Goal: Task Accomplishment & Management: Manage account settings

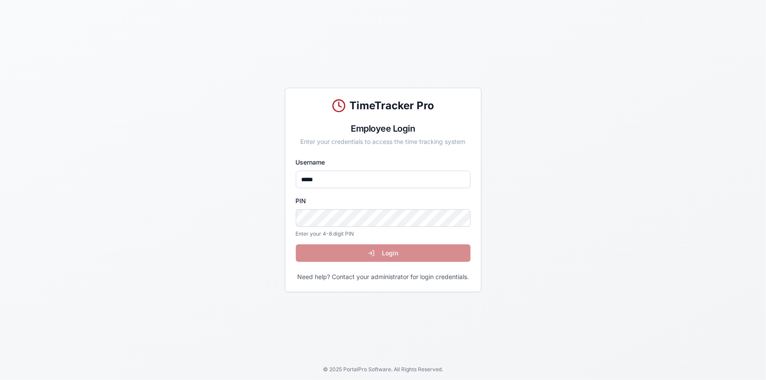
type input "*****"
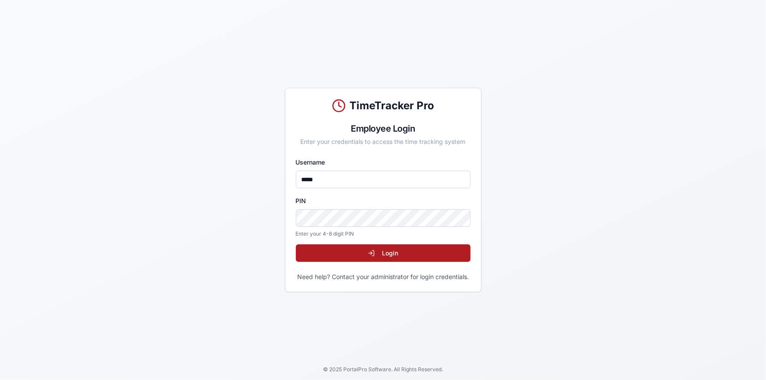
click at [296, 244] on button "Login" at bounding box center [383, 253] width 175 height 18
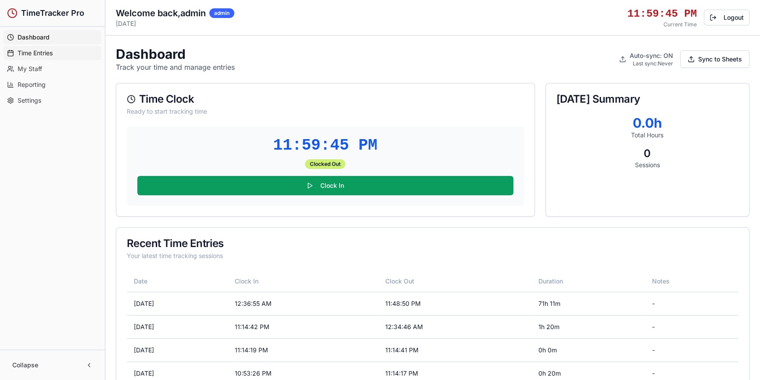
click at [38, 56] on span "Time Entries" at bounding box center [35, 53] width 35 height 9
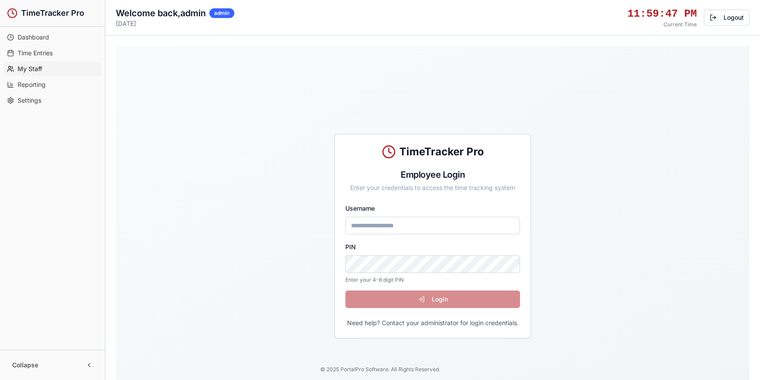
click at [36, 65] on span "My Staff" at bounding box center [30, 69] width 25 height 9
click at [43, 100] on link "Settings" at bounding box center [53, 100] width 98 height 14
click at [36, 36] on span "Dashboard" at bounding box center [34, 37] width 32 height 9
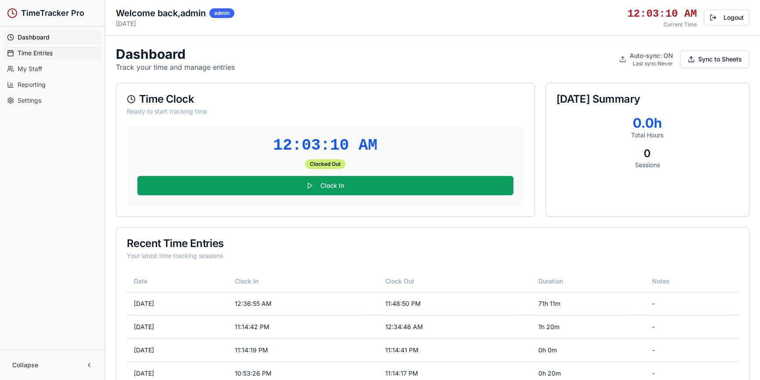
click at [40, 54] on span "Time Entries" at bounding box center [35, 53] width 35 height 9
click at [36, 69] on span "My Staff" at bounding box center [30, 69] width 25 height 9
click at [39, 81] on span "Reporting" at bounding box center [32, 84] width 28 height 9
click at [39, 97] on span "Settings" at bounding box center [30, 100] width 24 height 9
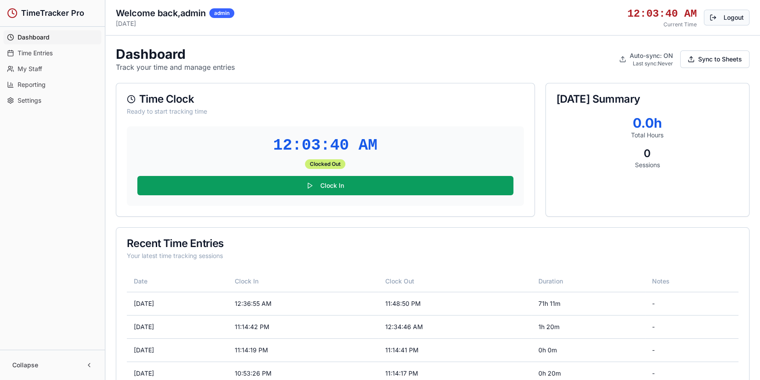
click at [728, 22] on button "Logout" at bounding box center [727, 18] width 46 height 16
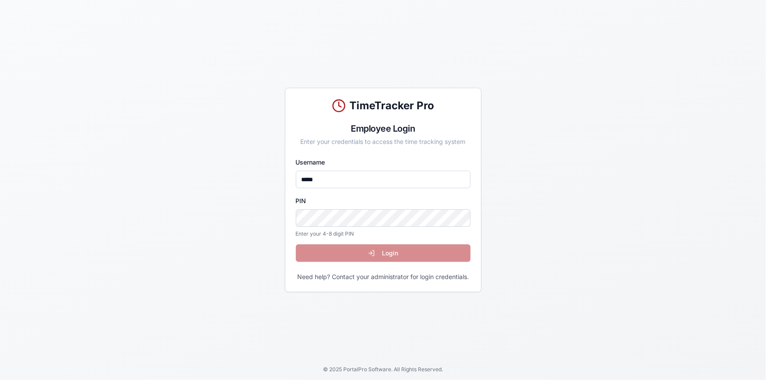
type input "*****"
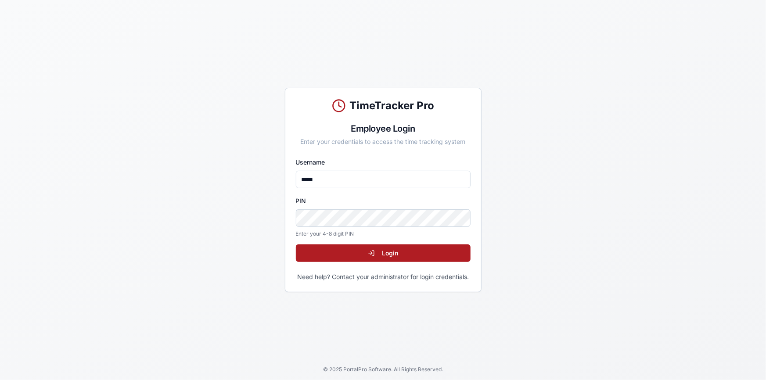
click button "Login" at bounding box center [383, 253] width 175 height 18
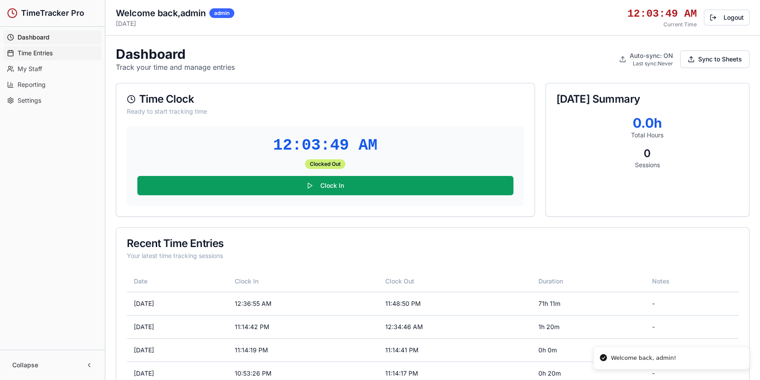
click at [46, 56] on span "Time Entries" at bounding box center [35, 53] width 35 height 9
click at [40, 70] on span "My Staff" at bounding box center [30, 69] width 25 height 9
click at [724, 20] on button "Logout" at bounding box center [727, 18] width 46 height 16
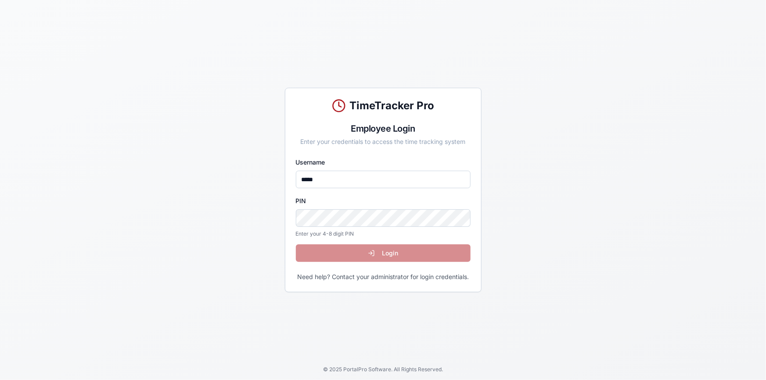
type input "*****"
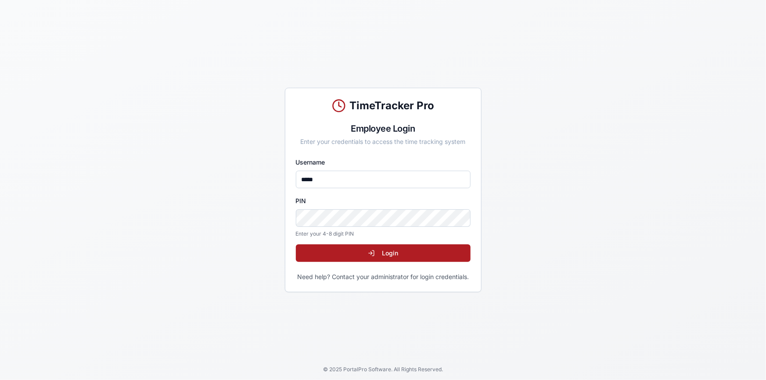
click button "Login" at bounding box center [383, 253] width 175 height 18
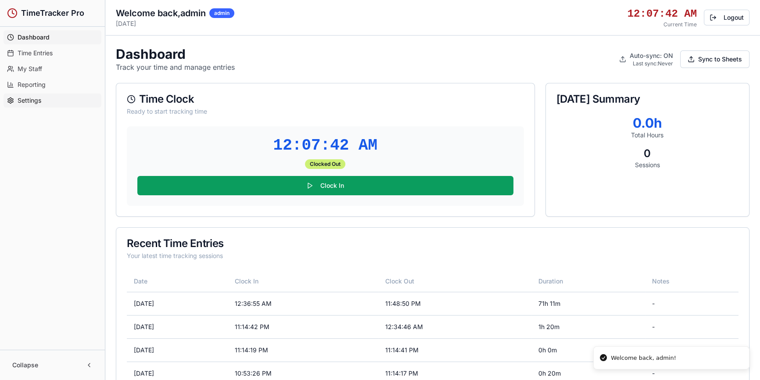
click at [27, 99] on span "Settings" at bounding box center [30, 100] width 24 height 9
click at [29, 68] on span "My Staff" at bounding box center [30, 69] width 25 height 9
drag, startPoint x: 29, startPoint y: 67, endPoint x: 27, endPoint y: 48, distance: 19.4
click at [27, 49] on span "Time Entries" at bounding box center [35, 53] width 35 height 9
click at [727, 21] on button "Logout" at bounding box center [727, 18] width 46 height 16
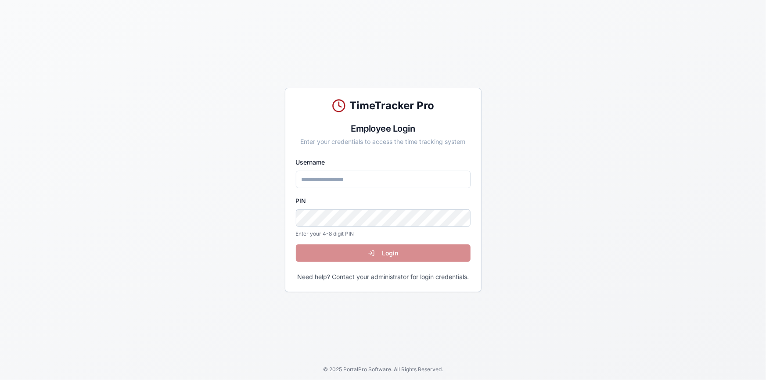
click at [369, 178] on input "Username" at bounding box center [383, 180] width 175 height 18
type input "*****"
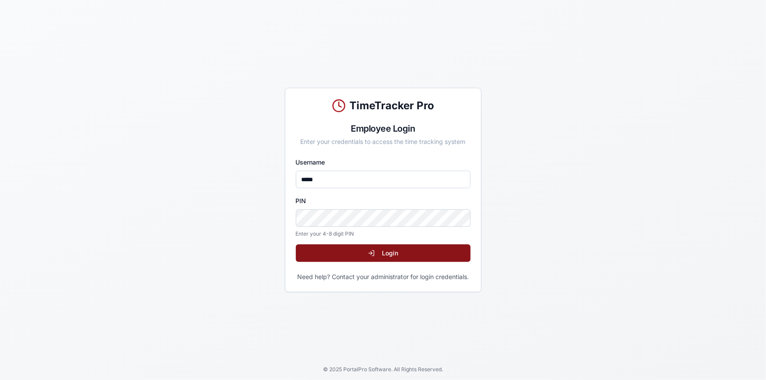
click at [376, 257] on button "Login" at bounding box center [383, 253] width 175 height 18
